Goal: Task Accomplishment & Management: Use online tool/utility

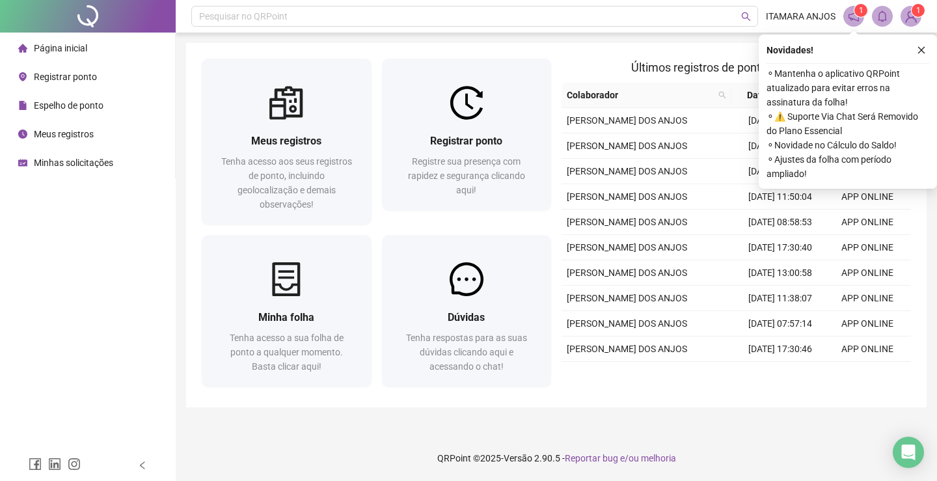
click at [922, 47] on icon "close" at bounding box center [921, 50] width 9 height 9
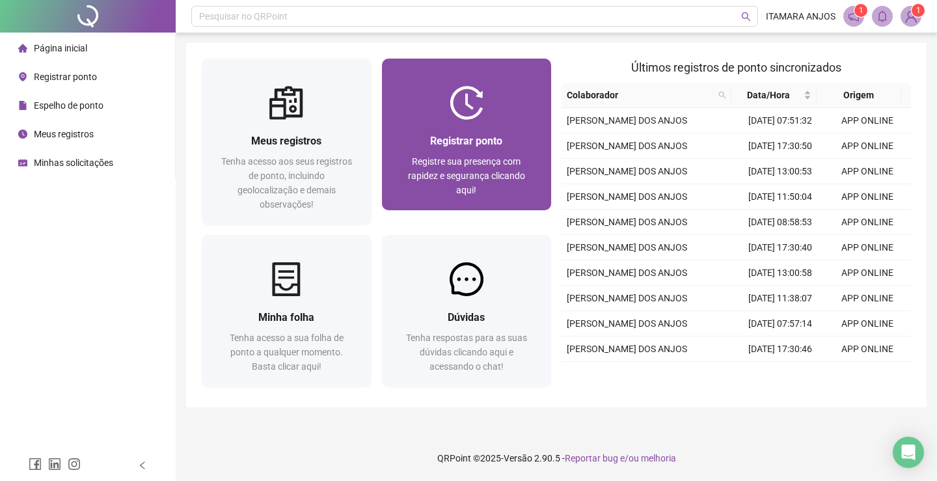
click at [517, 76] on div "Registrar ponto Registre sua presença com rapidez e segurança clicando aqui!" at bounding box center [467, 135] width 170 height 152
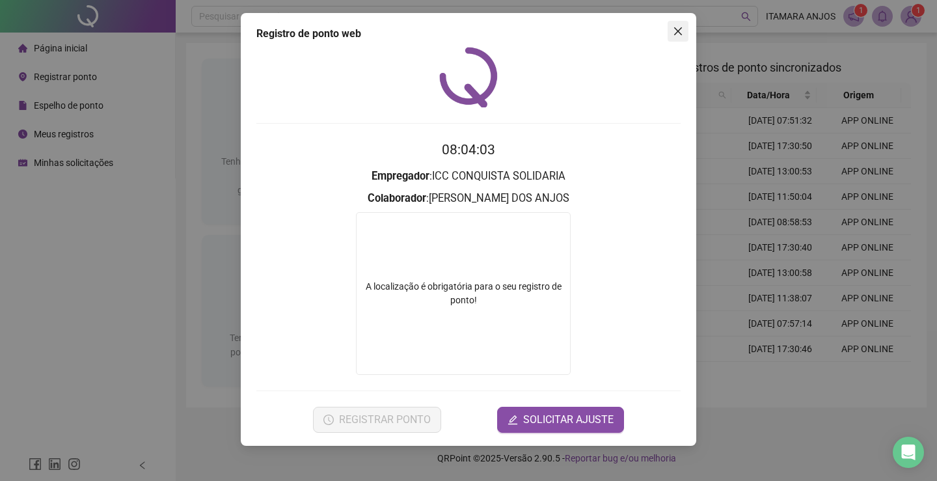
click at [681, 32] on icon "close" at bounding box center [678, 31] width 10 height 10
